Goal: Transaction & Acquisition: Purchase product/service

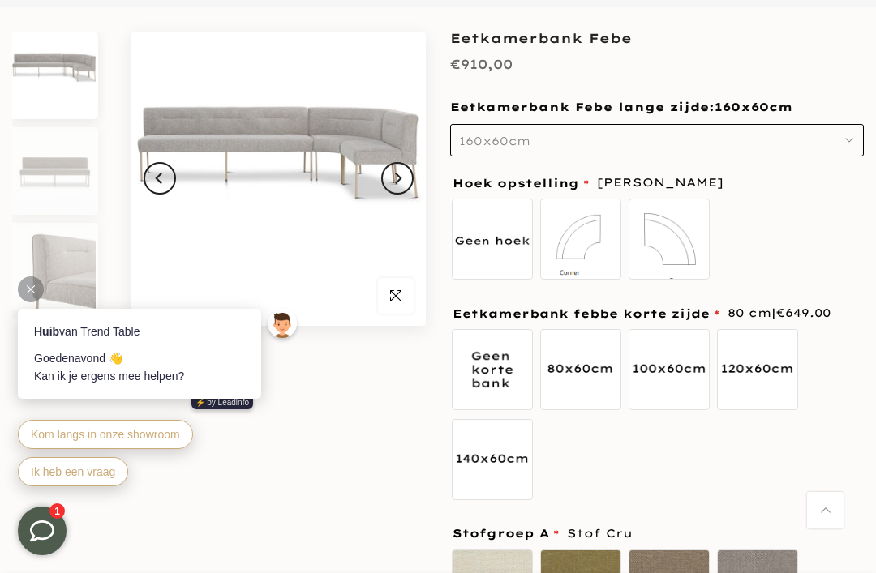
scroll to position [152, 0]
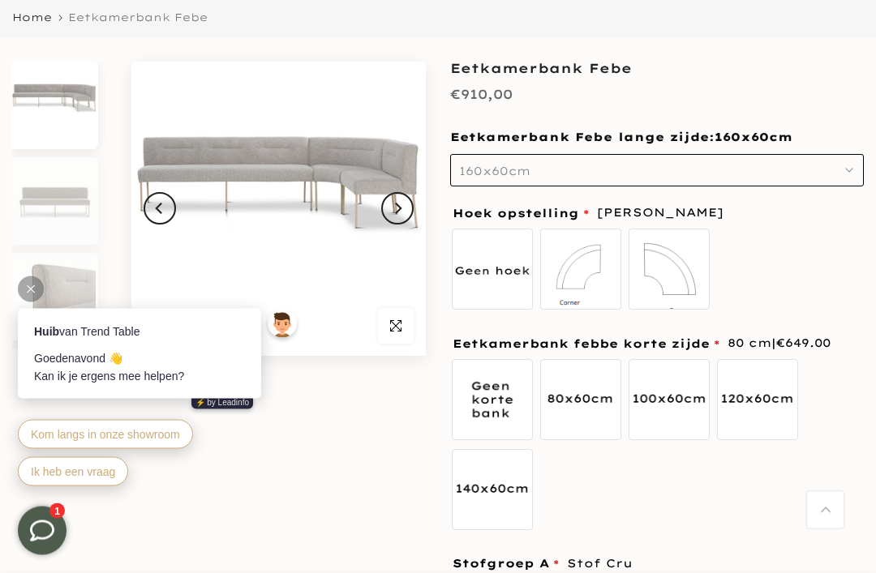
click at [161, 213] on icon "Previous" at bounding box center [158, 209] width 6 height 11
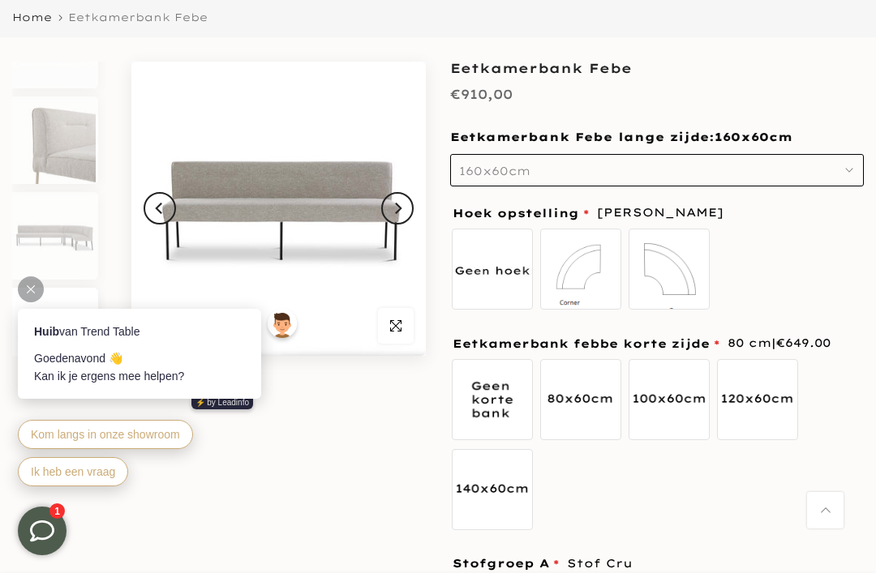
scroll to position [176, 0]
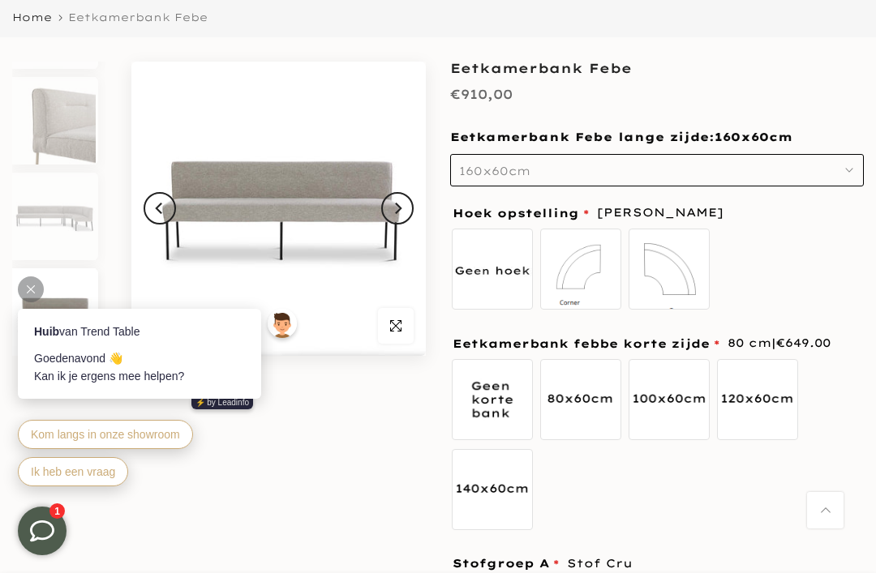
click at [40, 289] on div at bounding box center [31, 289] width 26 height 26
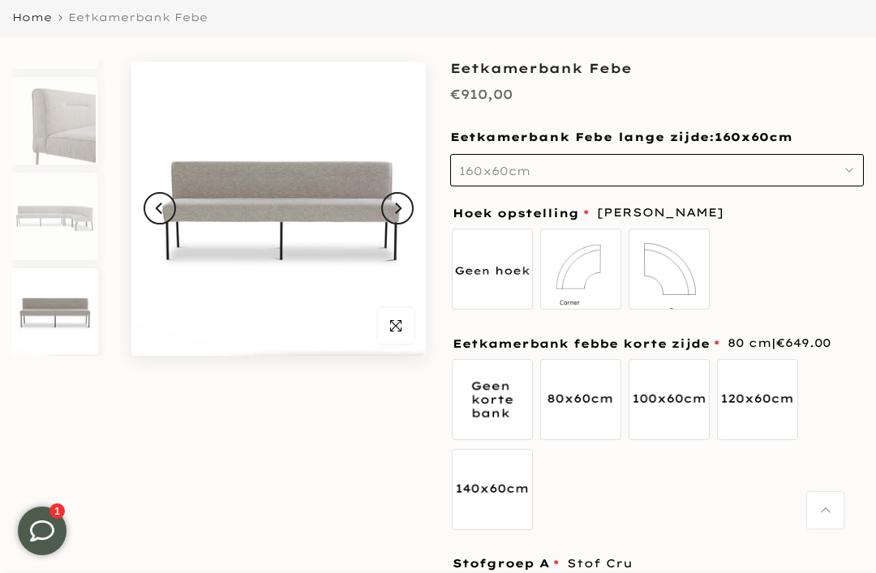
click at [167, 212] on button "Previous" at bounding box center [160, 208] width 32 height 32
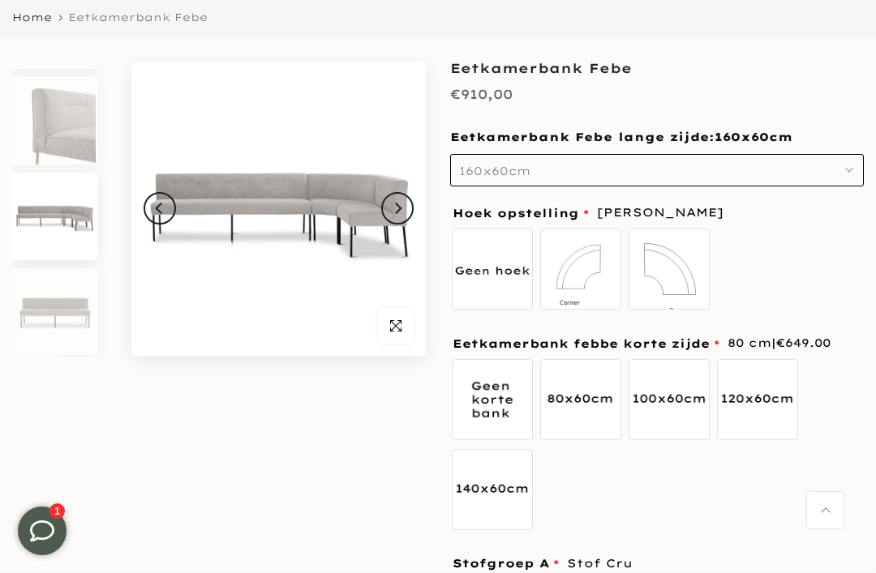
click at [156, 223] on button "Previous" at bounding box center [160, 208] width 32 height 32
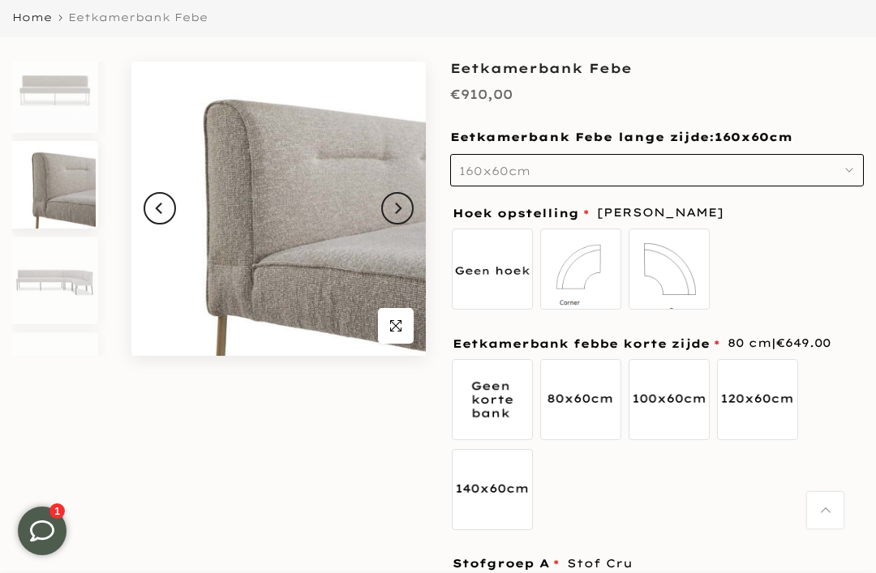
scroll to position [110, 0]
click at [403, 323] on span "button" at bounding box center [396, 326] width 36 height 36
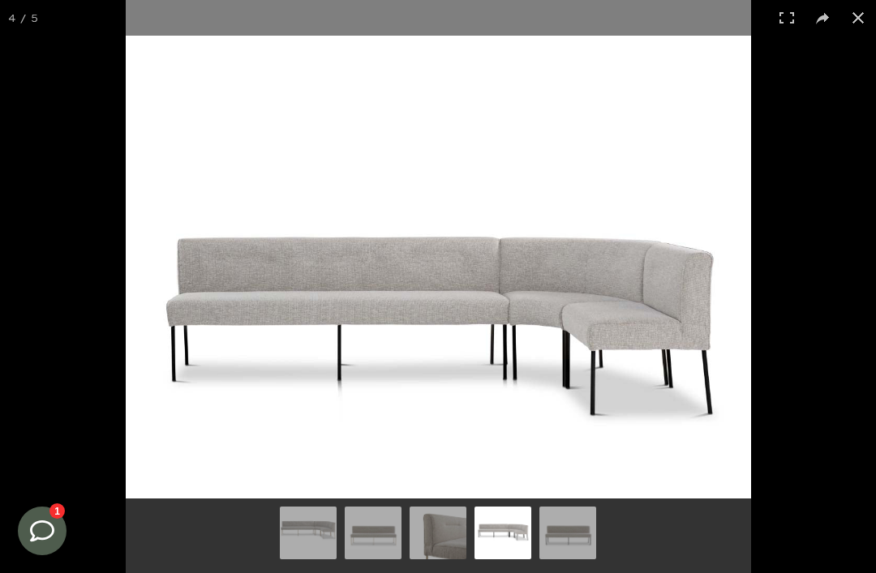
click at [869, 20] on button at bounding box center [858, 18] width 36 height 36
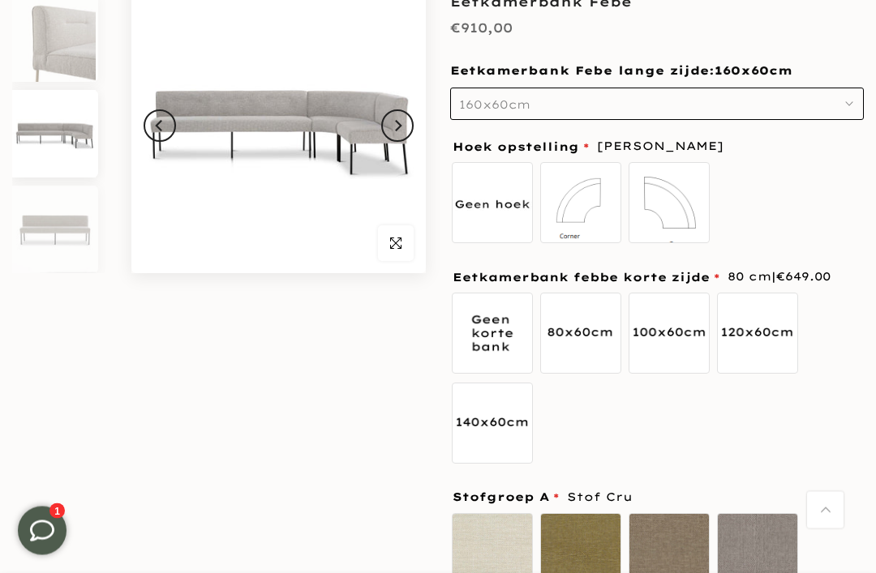
scroll to position [229, 0]
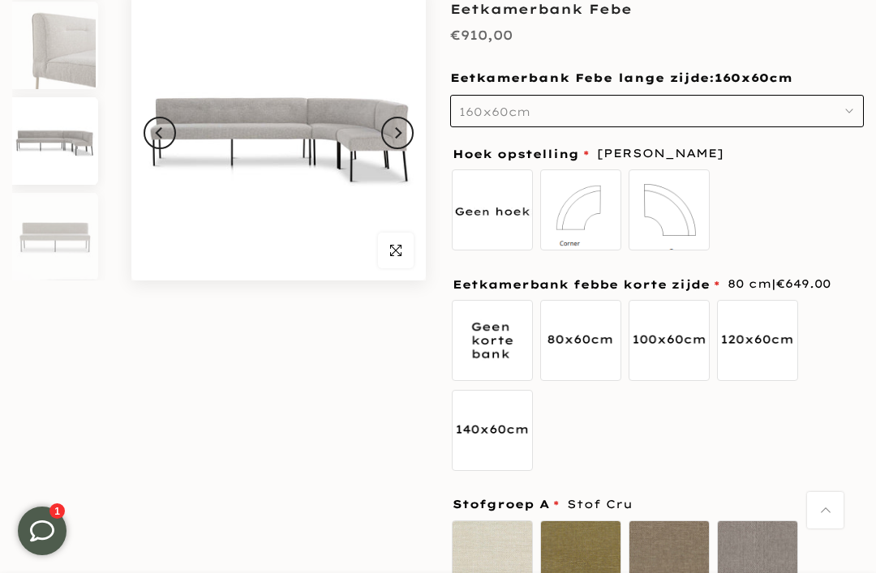
click at [589, 227] on label "Hoek links 85 x 85 cm" at bounding box center [580, 209] width 81 height 81
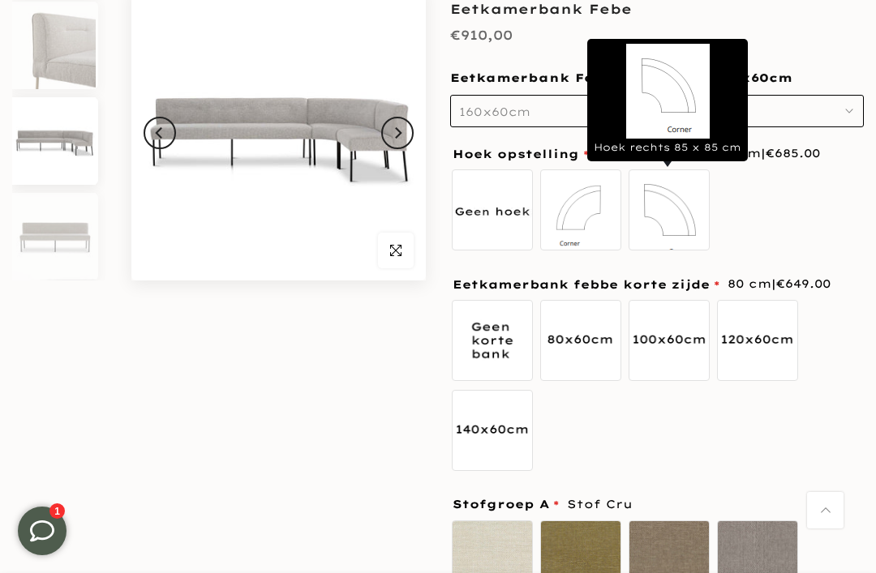
click at [682, 219] on label "Hoek rechts 85 x 85 cm" at bounding box center [668, 209] width 81 height 81
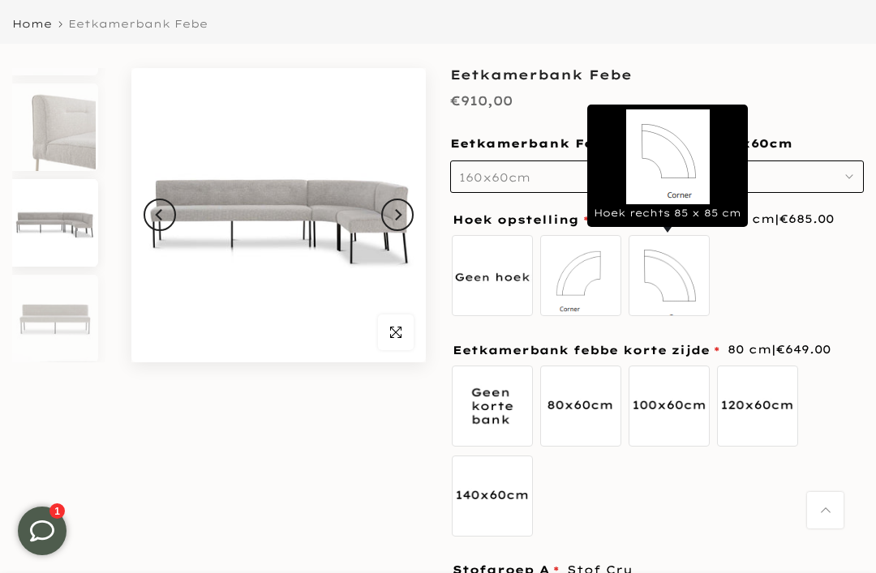
scroll to position [146, 0]
click at [855, 180] on button "160x60cm" at bounding box center [657, 177] width 414 height 32
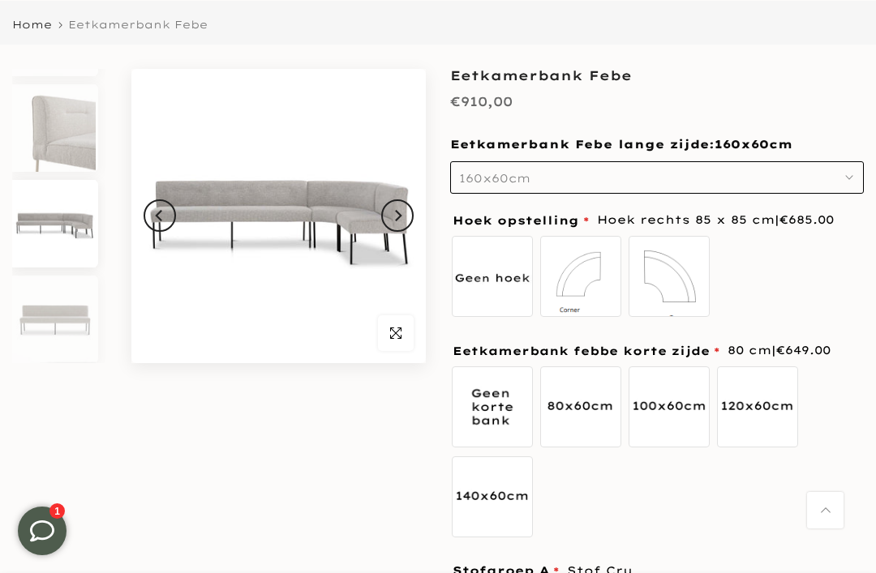
click at [585, 409] on label "80 cm" at bounding box center [580, 406] width 81 height 81
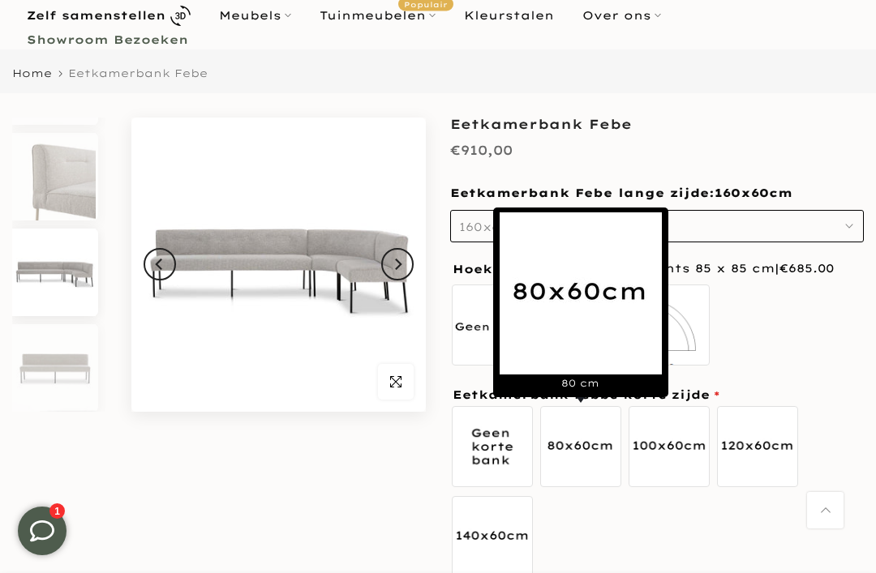
scroll to position [96, 0]
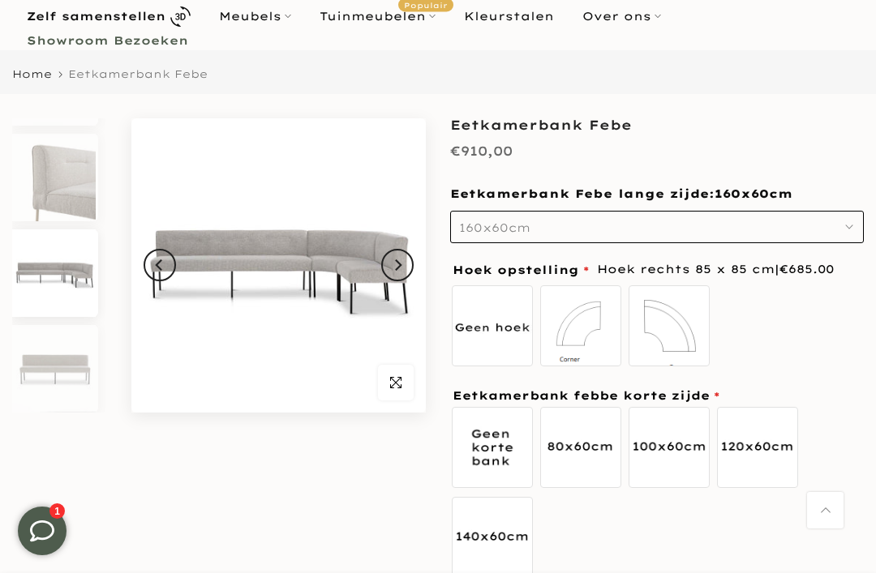
click at [851, 229] on icon "button" at bounding box center [849, 227] width 8 height 8
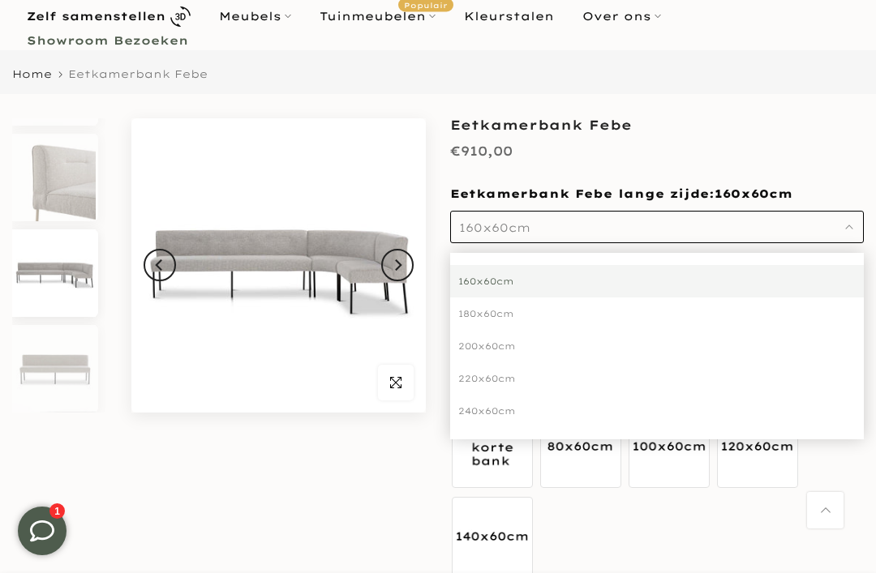
click at [627, 284] on div "160x60cm" at bounding box center [657, 281] width 414 height 32
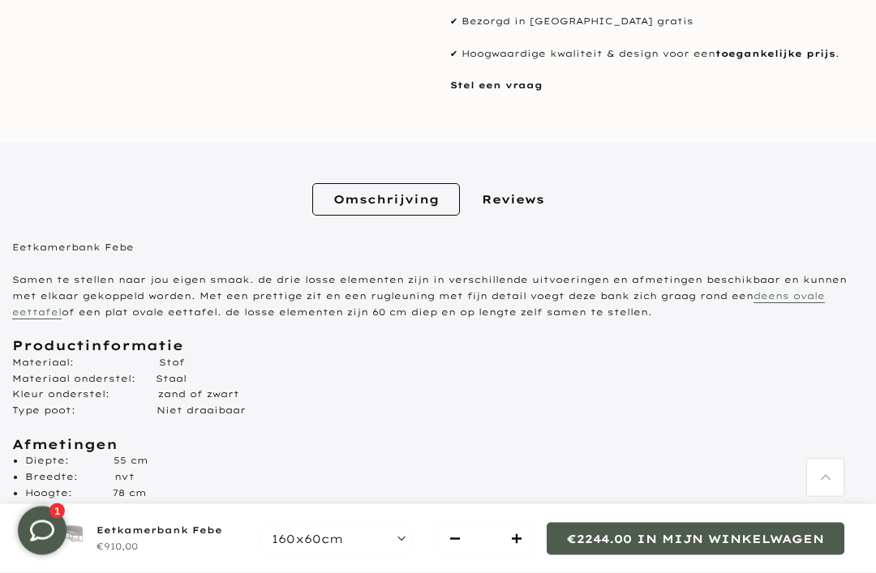
scroll to position [2123, 0]
click at [524, 195] on link "Reviews" at bounding box center [513, 199] width 105 height 32
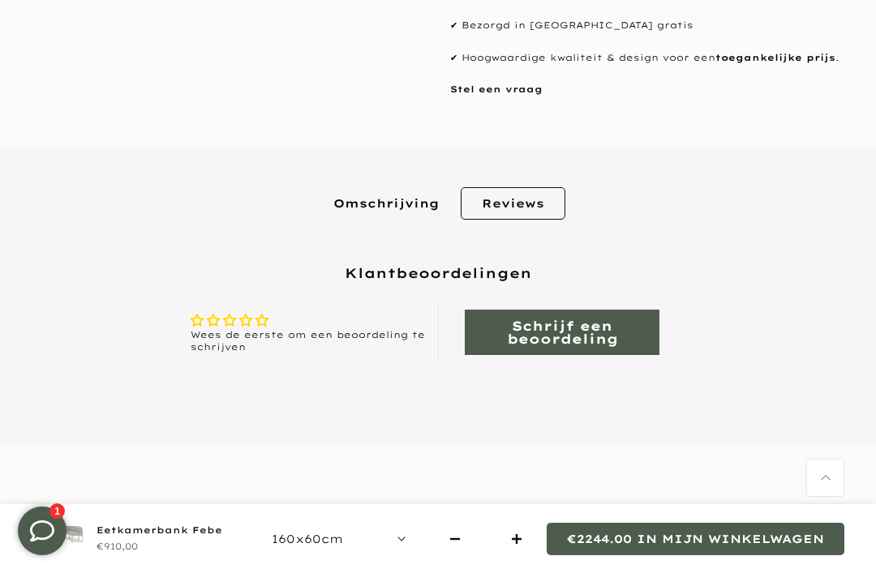
click at [405, 204] on link "Omschrijving" at bounding box center [386, 203] width 148 height 32
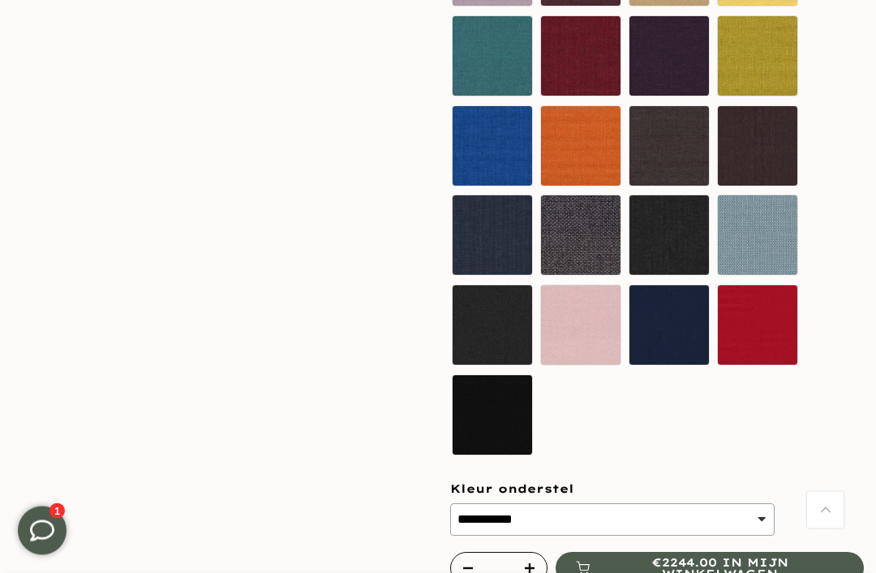
scroll to position [1443, 0]
